Goal: Task Accomplishment & Management: Use online tool/utility

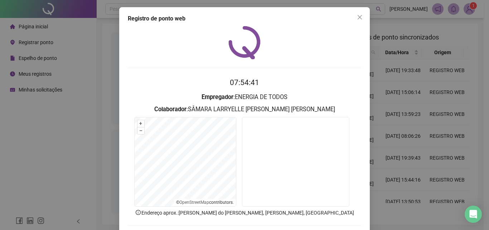
scroll to position [34, 0]
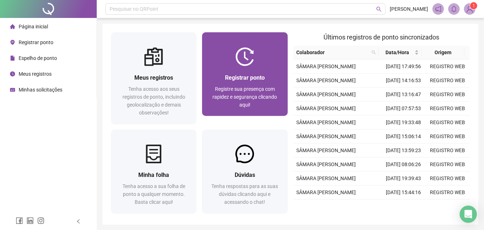
click at [239, 86] on span "Registre sua presença com rapidez e segurança clicando aqui!" at bounding box center [244, 96] width 64 height 21
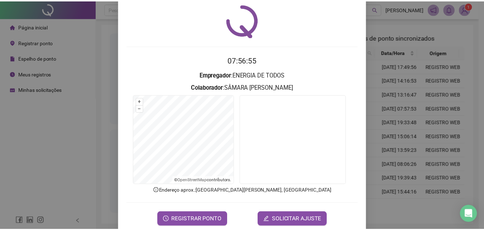
scroll to position [34, 0]
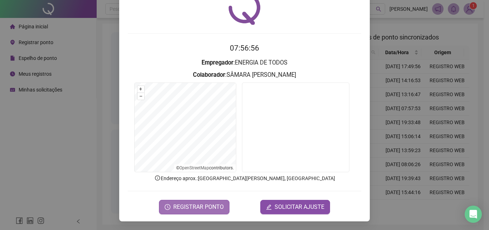
click at [198, 202] on span "REGISTRAR PONTO" at bounding box center [198, 206] width 50 height 9
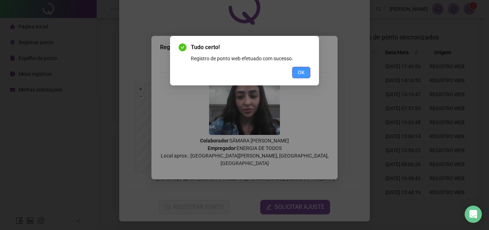
click at [303, 74] on span "OK" at bounding box center [301, 72] width 7 height 8
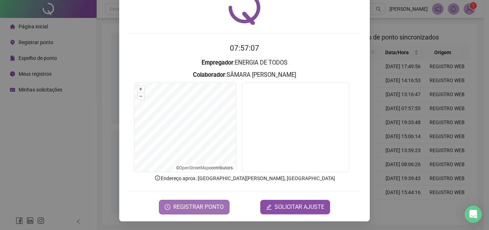
click at [189, 209] on span "REGISTRAR PONTO" at bounding box center [198, 206] width 50 height 9
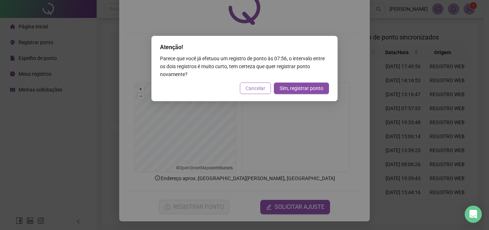
click at [250, 92] on span "Cancelar" at bounding box center [256, 88] width 20 height 8
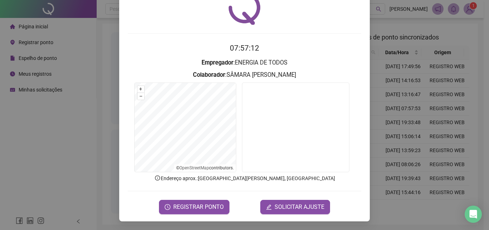
click at [44, 120] on div "Registro de ponto web 07:57:12 Empregador : ENERGIA DE TODOS Colaborador : SÂMA…" at bounding box center [244, 115] width 489 height 230
